Goal: Find specific page/section: Find specific page/section

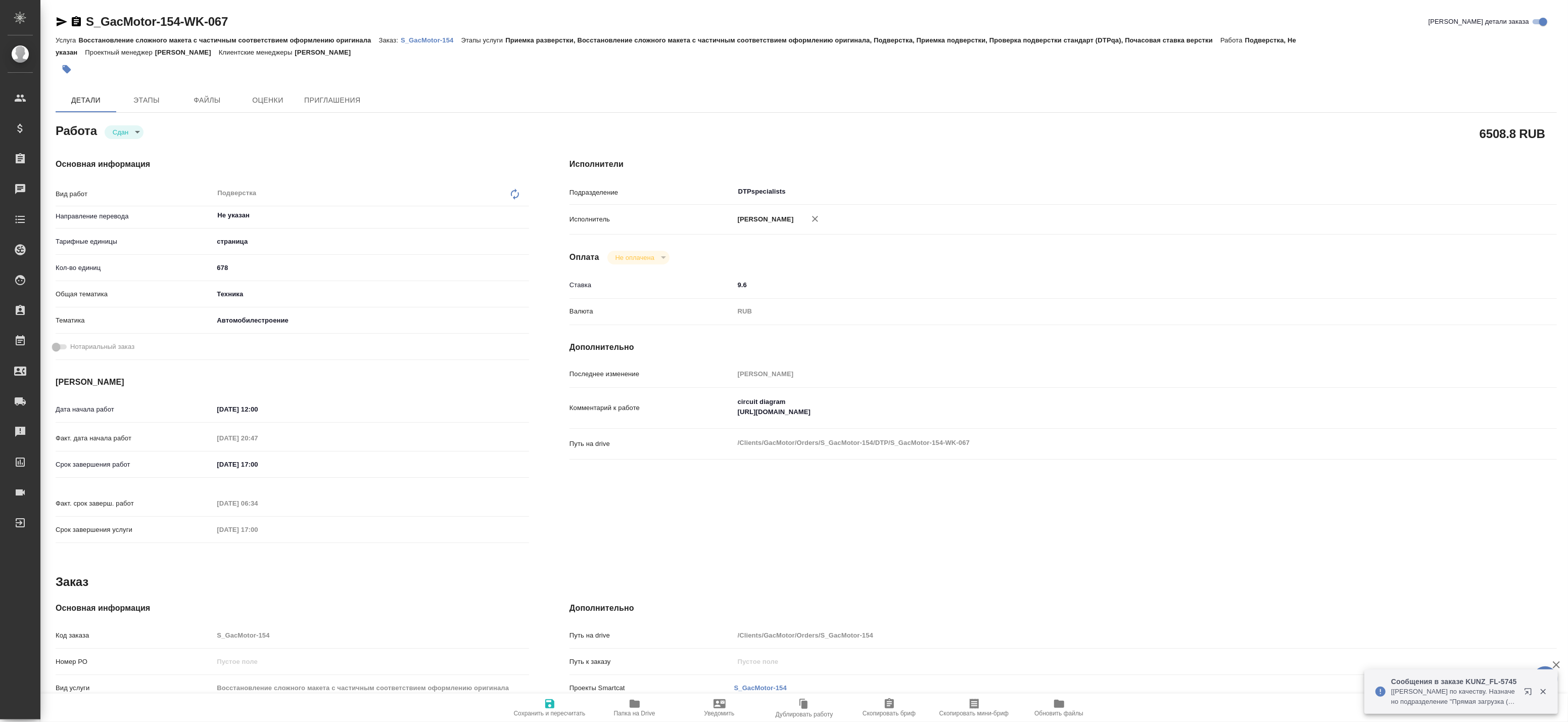
type textarea "x"
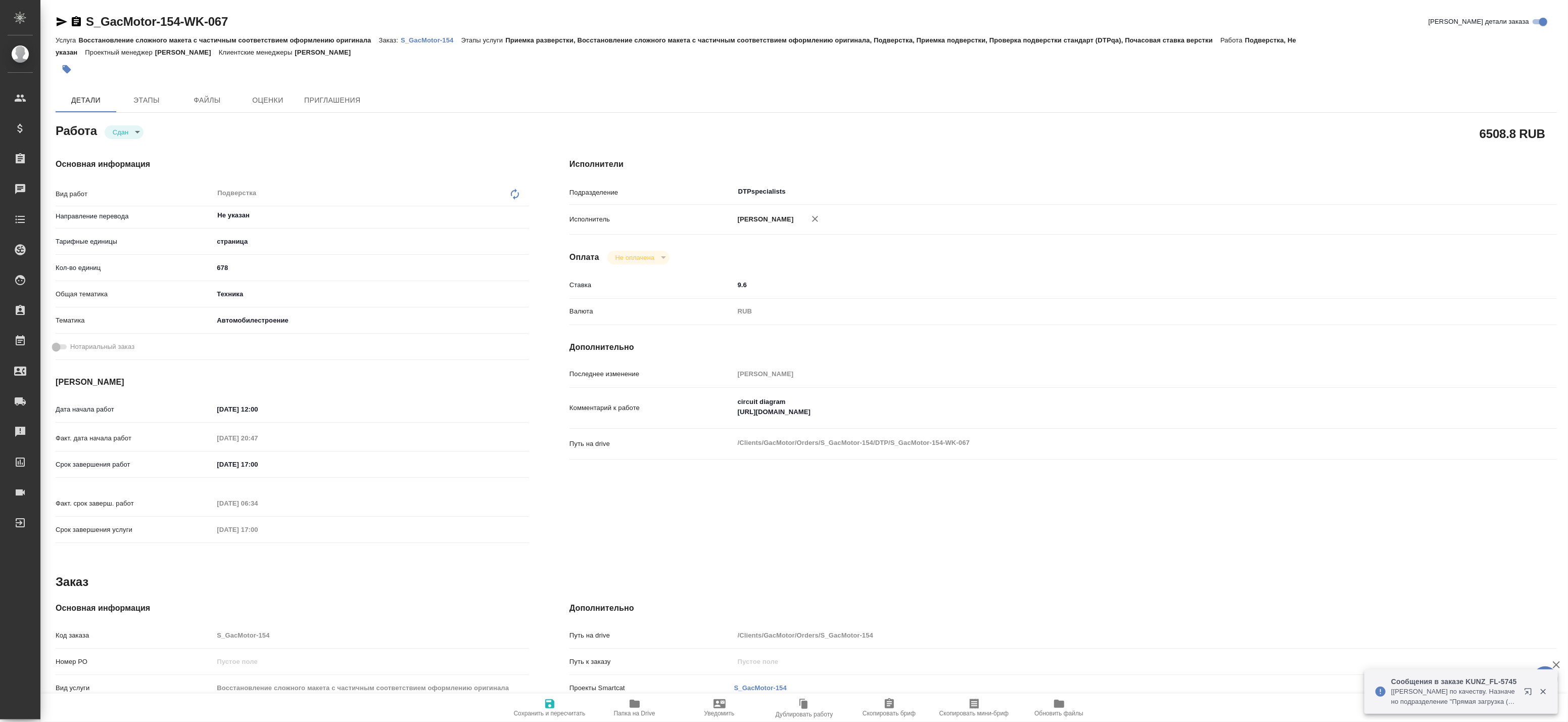
type textarea "x"
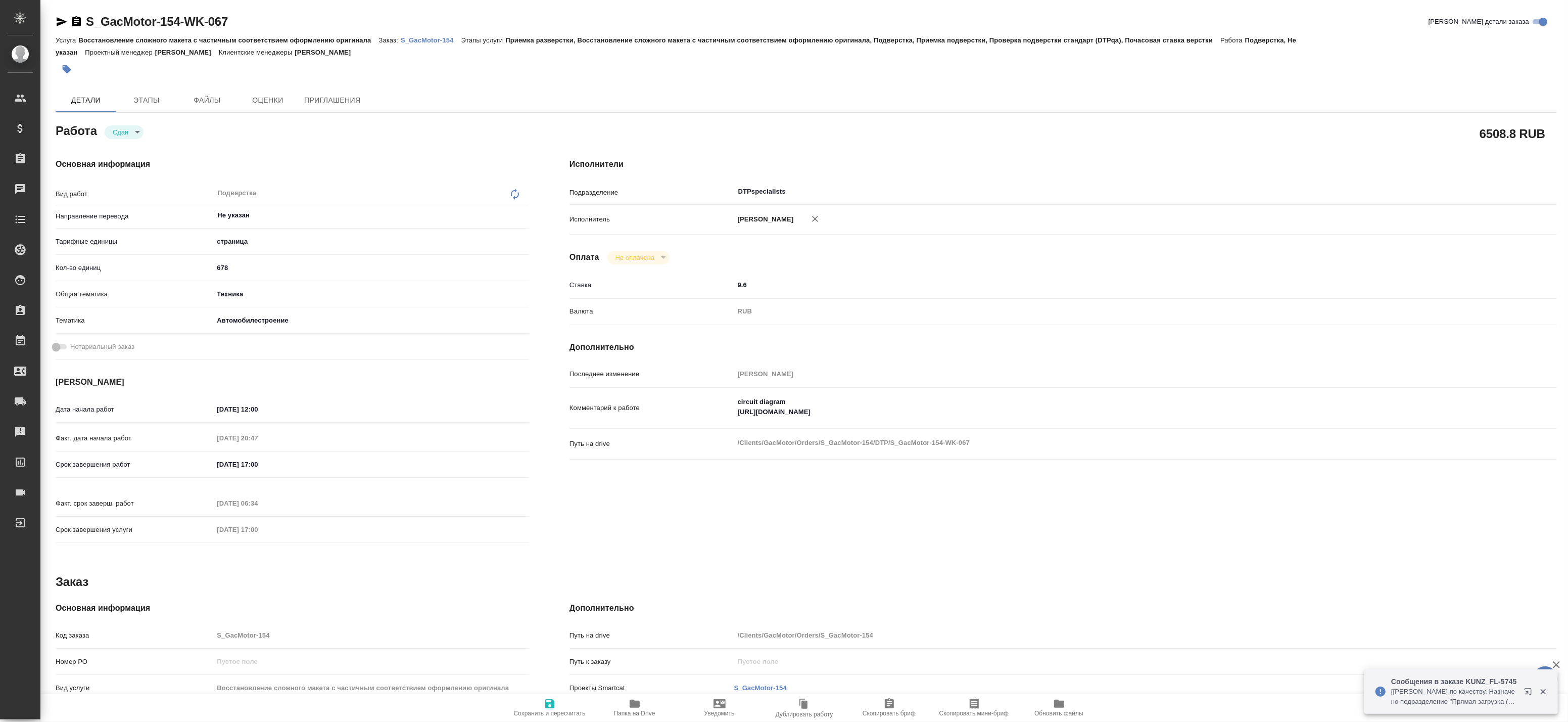
type textarea "x"
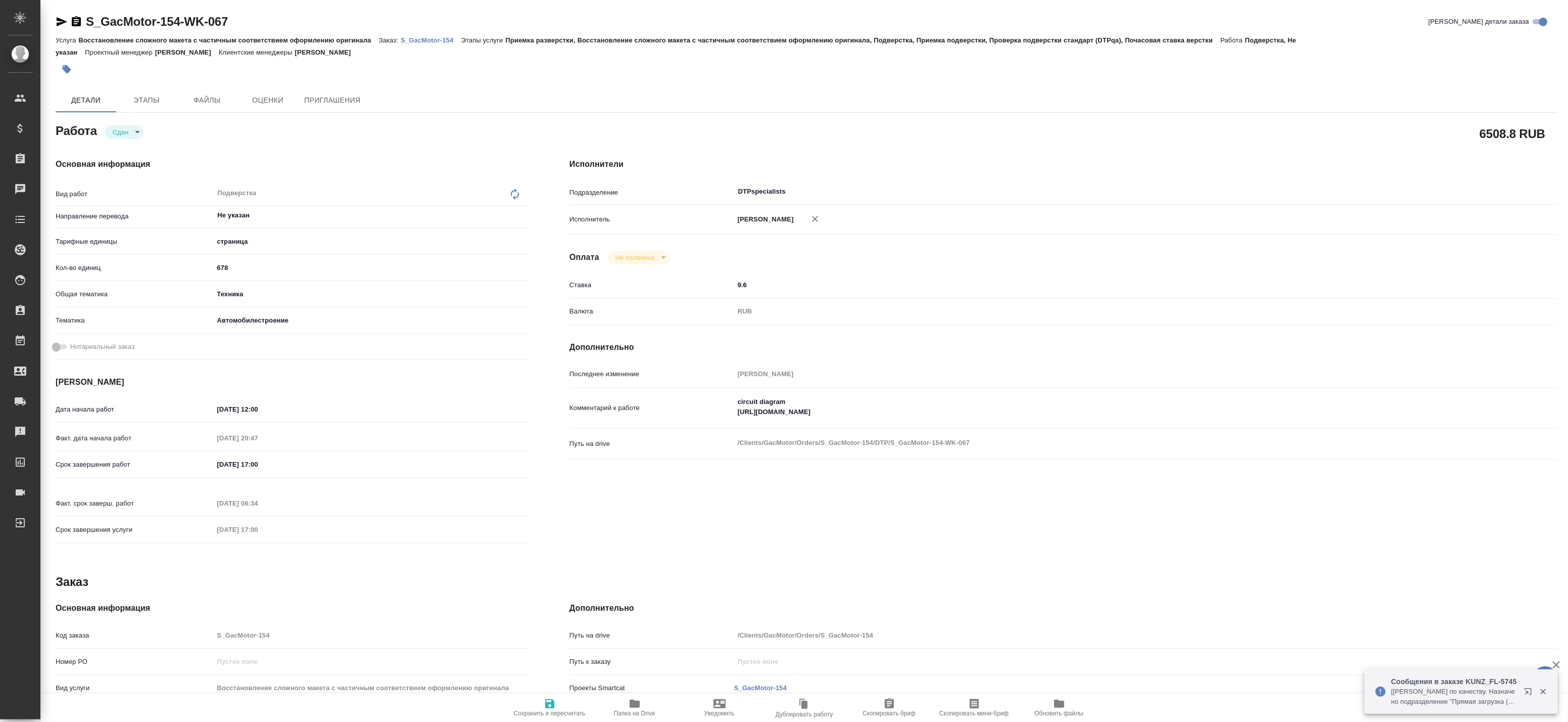
type textarea "x"
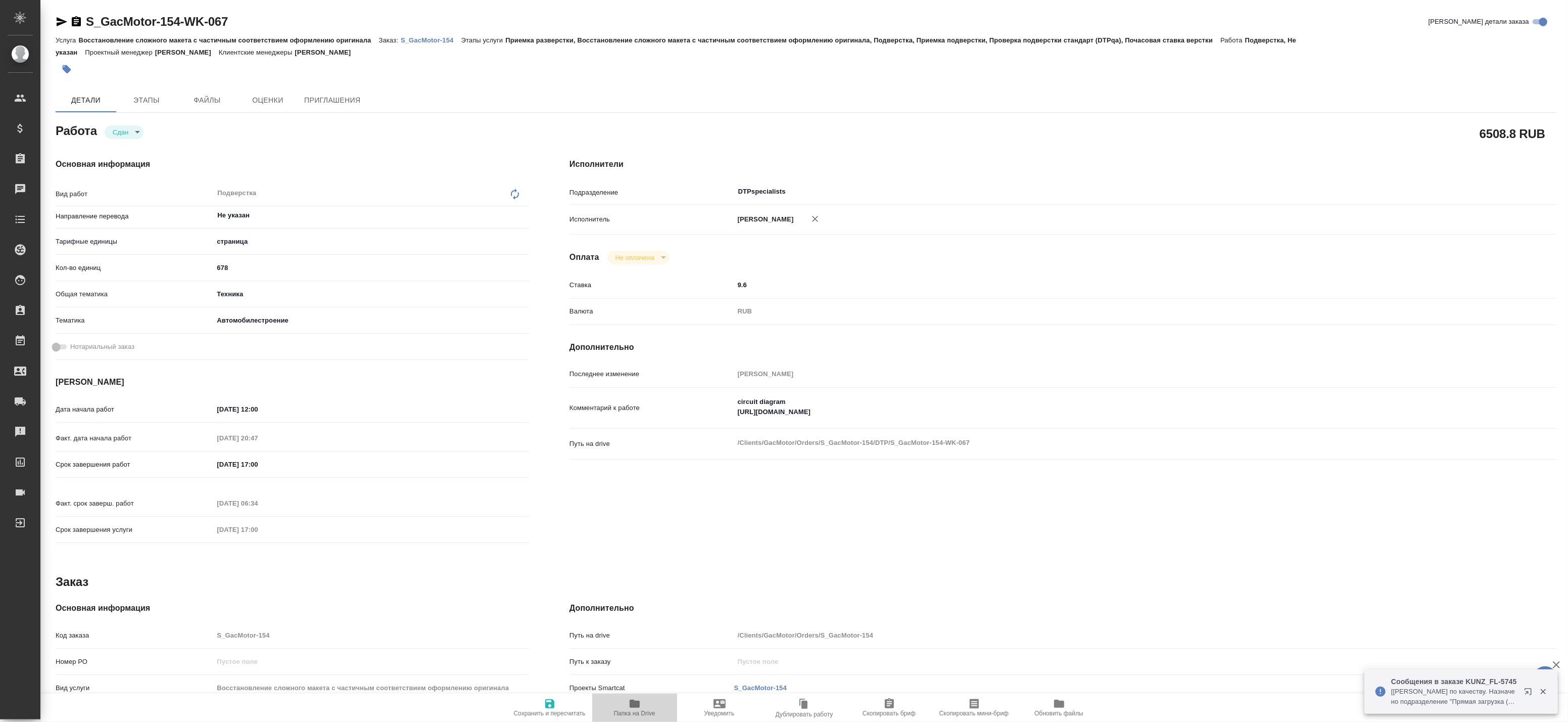
click at [627, 713] on span "Папка на Drive" at bounding box center [634, 713] width 41 height 7
type textarea "x"
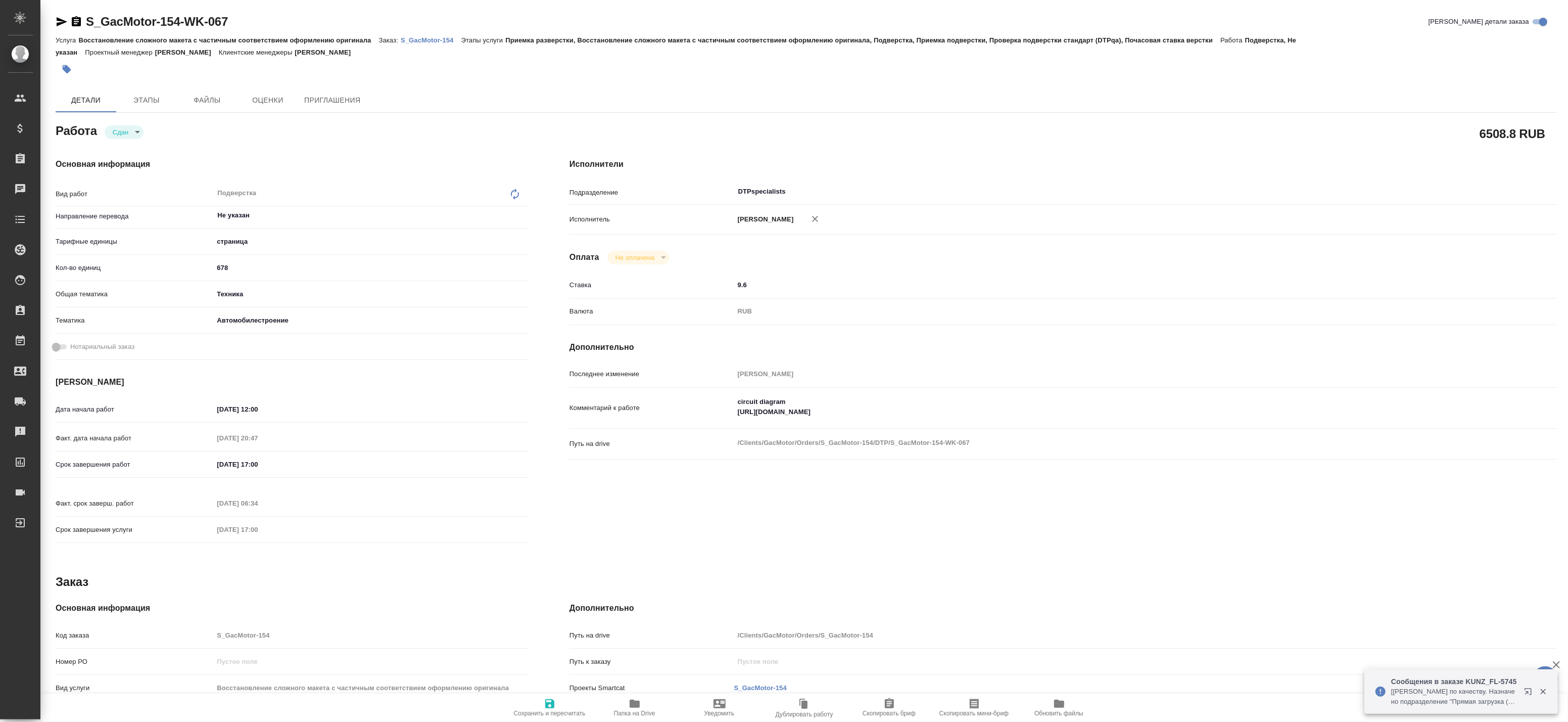
type textarea "x"
